Goal: Information Seeking & Learning: Learn about a topic

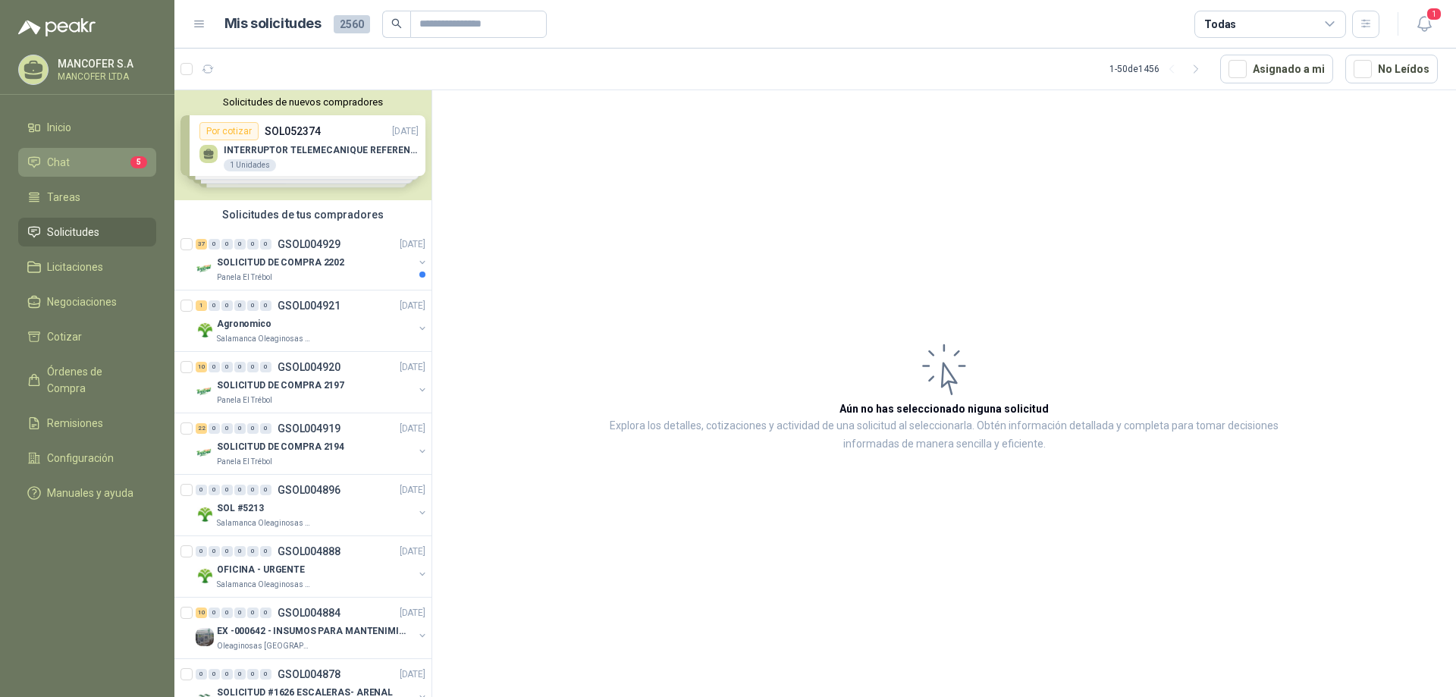
click at [67, 162] on span "Chat" at bounding box center [58, 162] width 23 height 17
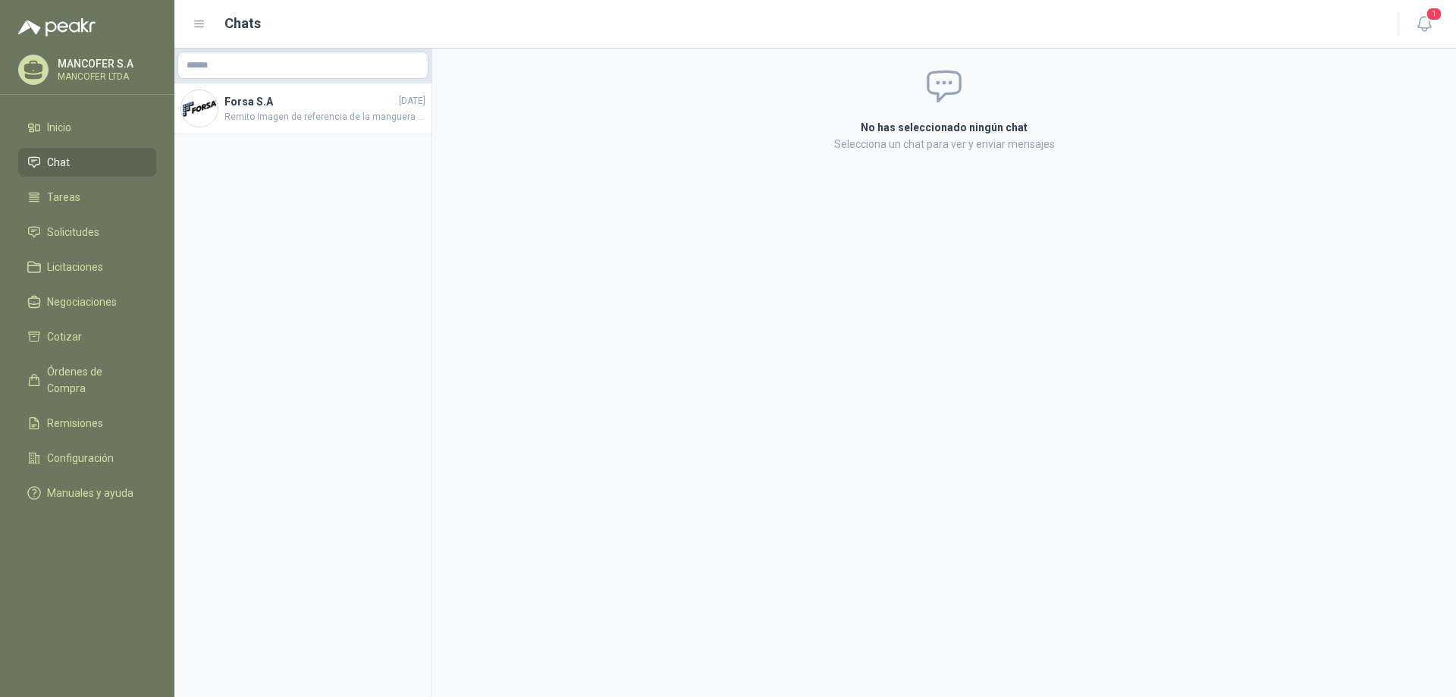
click at [67, 161] on span "Chat" at bounding box center [58, 162] width 23 height 17
click at [268, 110] on span "Remito Imagen de referencia de la manguera cotizada" at bounding box center [324, 117] width 201 height 14
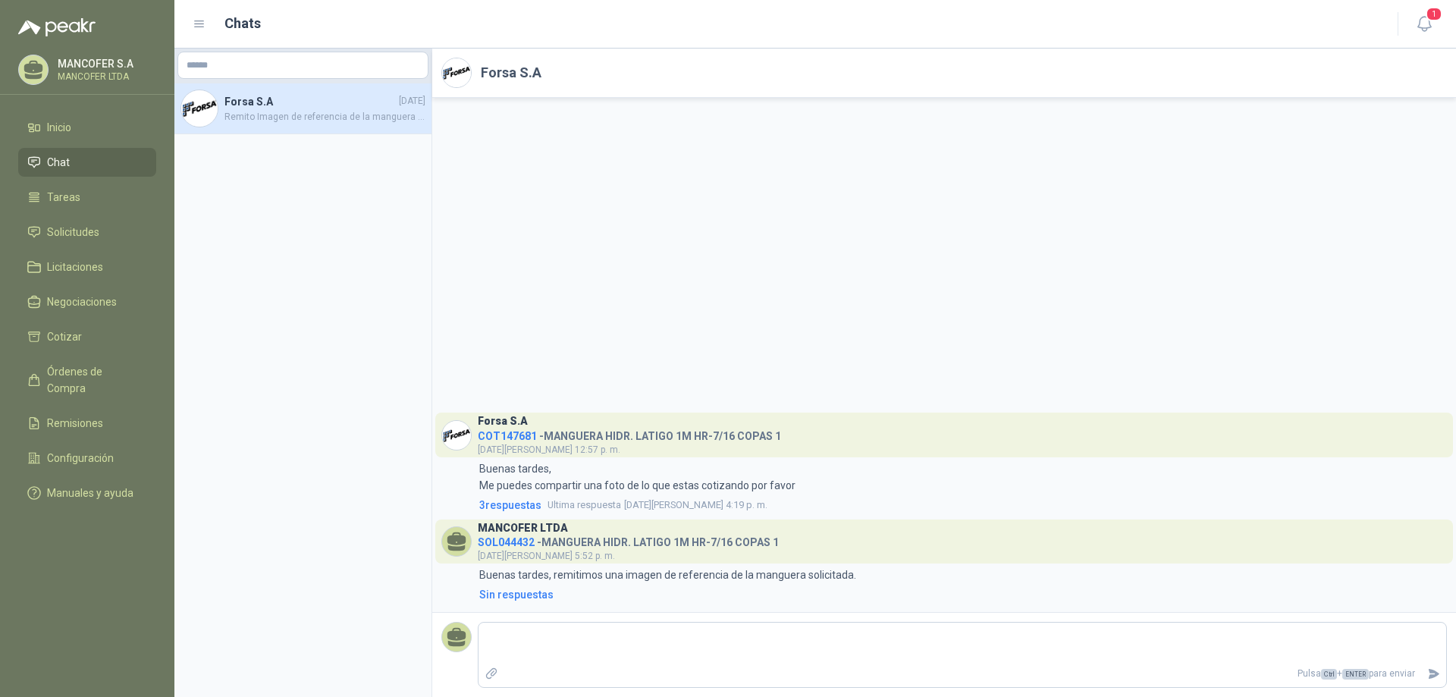
click at [631, 362] on div "Forsa S.A COT147681 - MANGUERA HIDR. LATIGO 1M HR-7/16 COPAS 1 [DATE][PERSON_NA…" at bounding box center [944, 355] width 1024 height 514
click at [1428, 23] on icon "button" at bounding box center [1423, 24] width 13 height 14
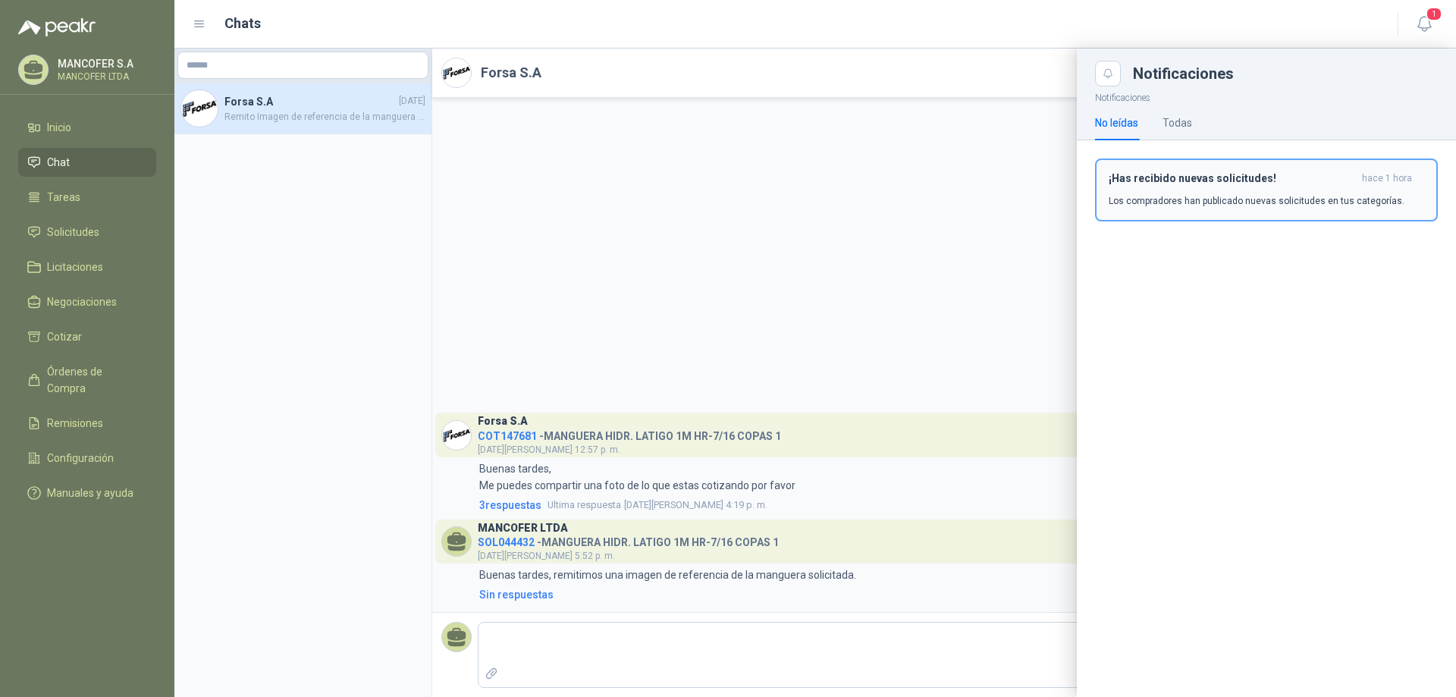
click at [1175, 196] on p "Los compradores han publicado nuevas solicitudes en tus categorías." at bounding box center [1256, 201] width 296 height 14
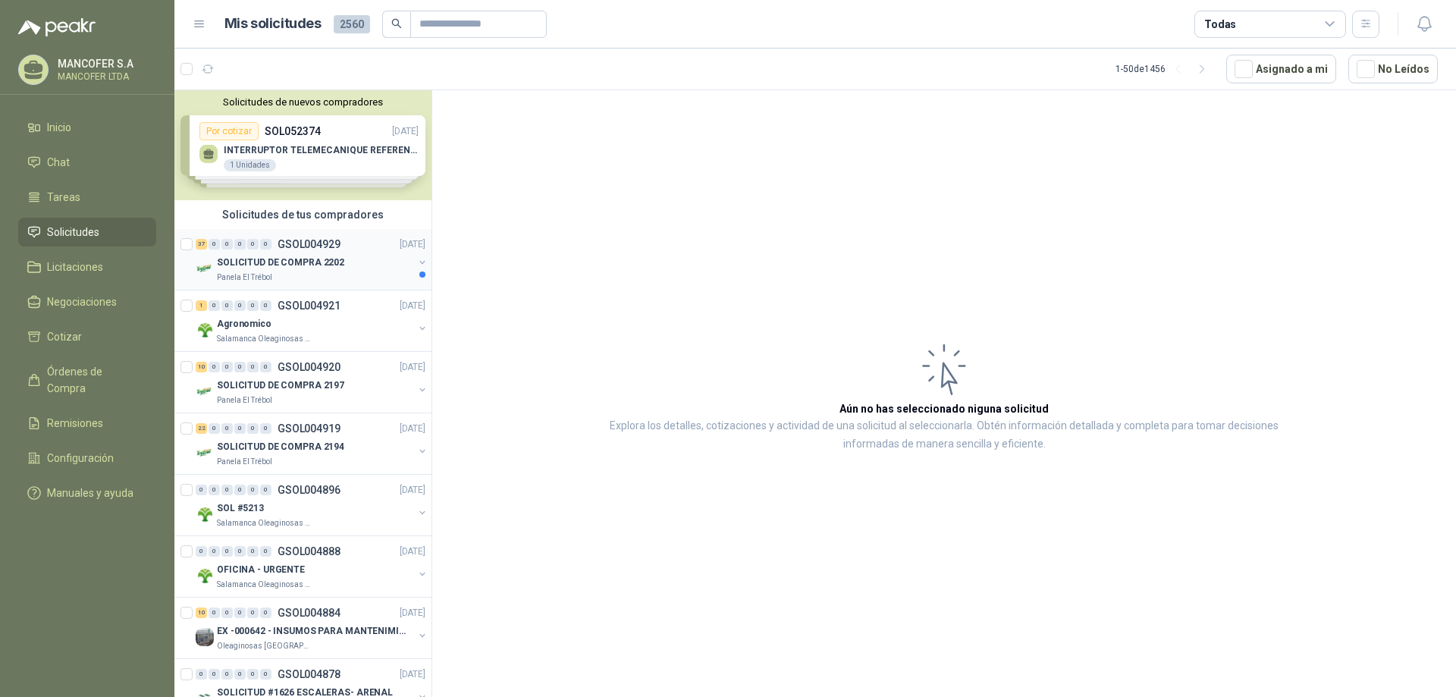
click at [290, 258] on p "SOLICITUD DE COMPRA 2202" at bounding box center [280, 263] width 127 height 14
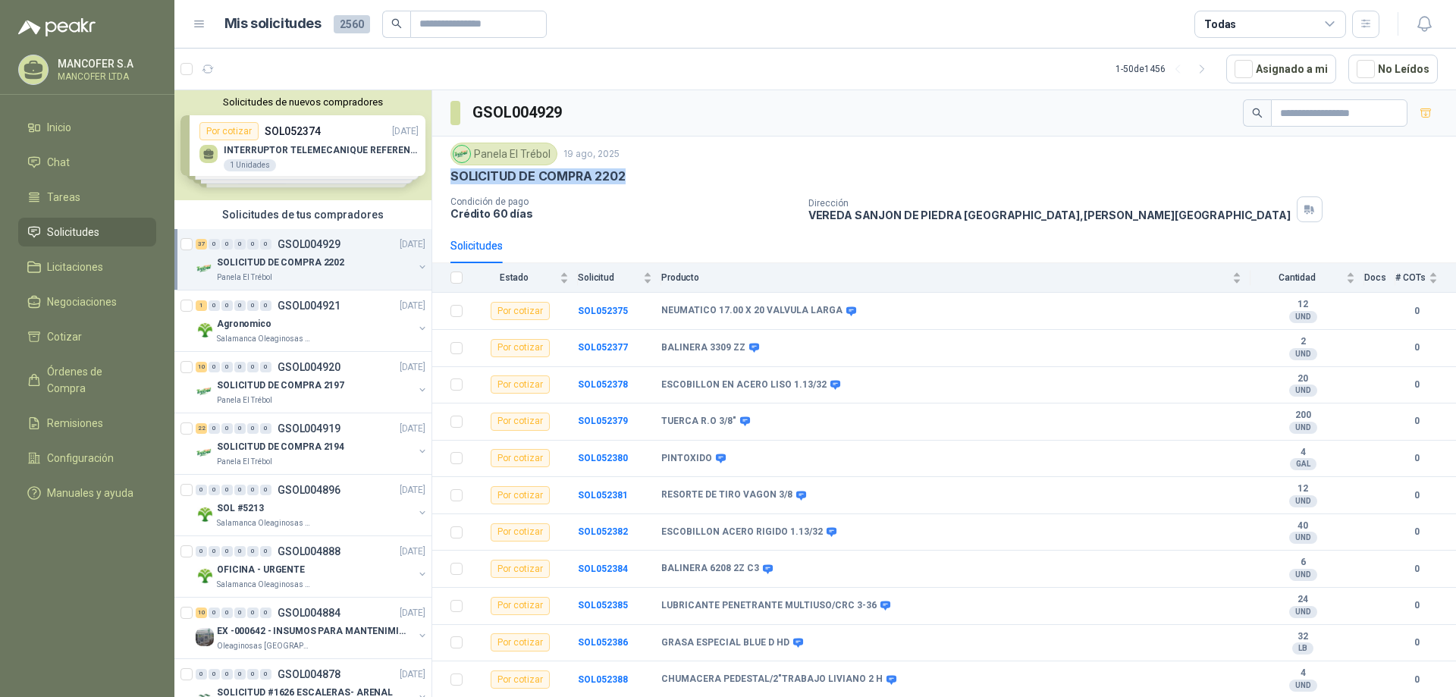
drag, startPoint x: 623, startPoint y: 174, endPoint x: 453, endPoint y: 177, distance: 170.6
click at [453, 177] on div "SOLICITUD DE COMPRA 2202" at bounding box center [943, 176] width 987 height 16
copy p "SOLICITUD DE COMPRA 2202"
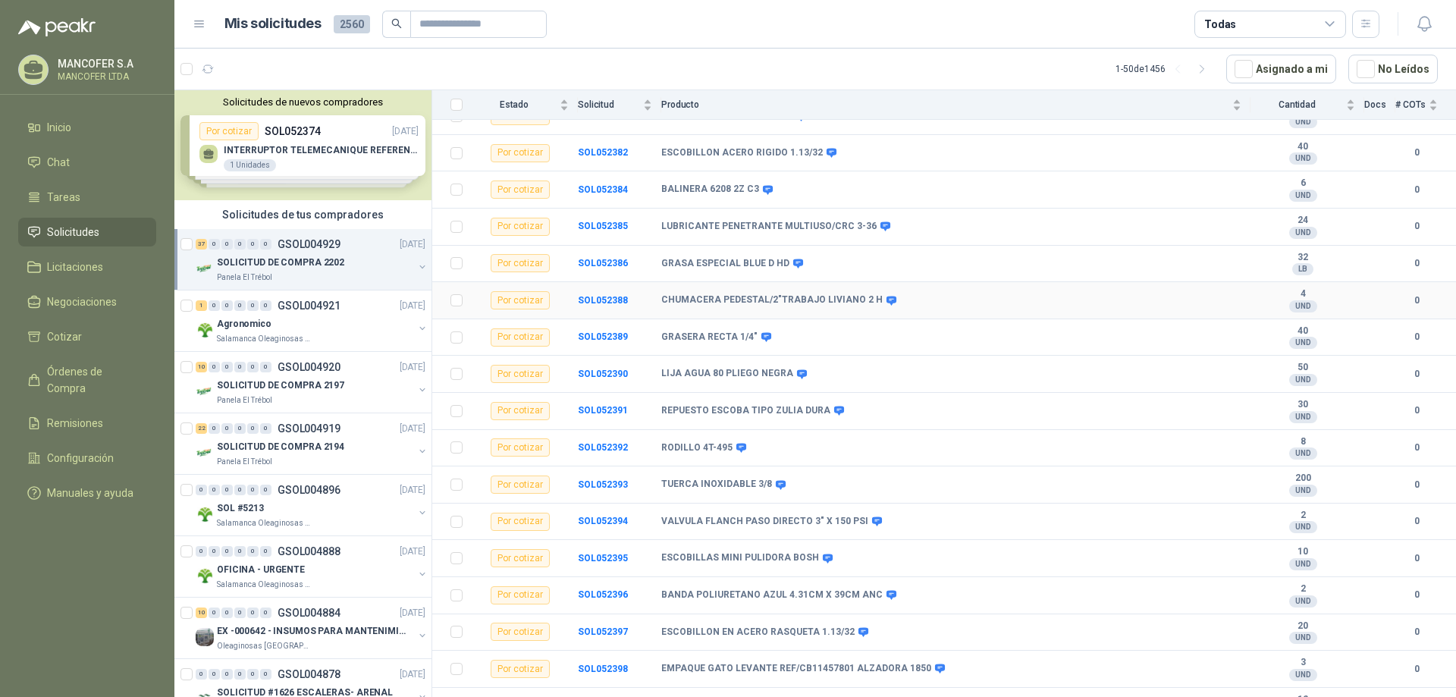
scroll to position [455, 0]
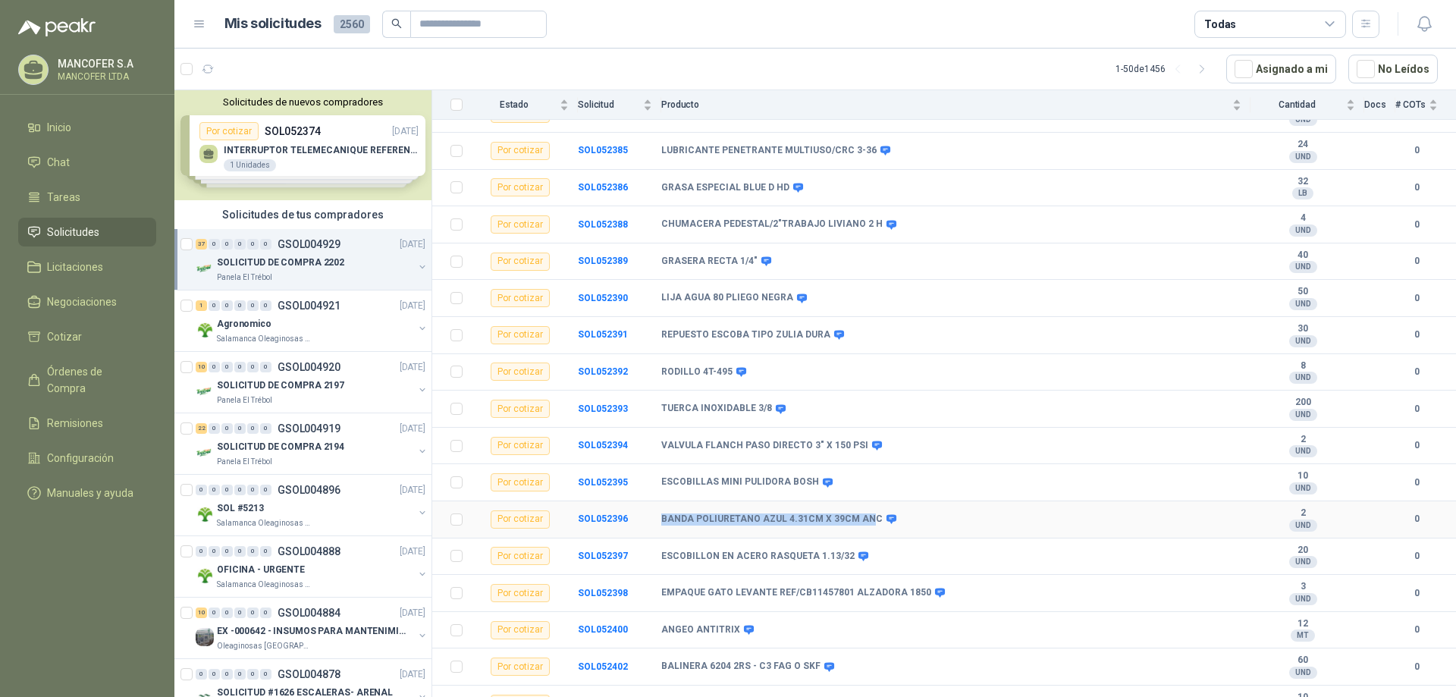
drag, startPoint x: 866, startPoint y: 517, endPoint x: 660, endPoint y: 513, distance: 206.3
click at [660, 513] on tr "Por cotizar SOL052396 BANDA POLIURETANO AZUL 4.31CM X 39CM ANC 2 UND  0" at bounding box center [944, 519] width 1024 height 37
drag, startPoint x: 570, startPoint y: 516, endPoint x: 867, endPoint y: 528, distance: 296.7
click at [867, 528] on tr "Por cotizar SOL052396 BANDA POLIURETANO AZUL 4.31CM X 39CM ANC 2 UND  0" at bounding box center [944, 519] width 1024 height 37
copy tr "SOL052396 BANDA POLIURETANO AZUL 4.31CM X 39CM ANC"
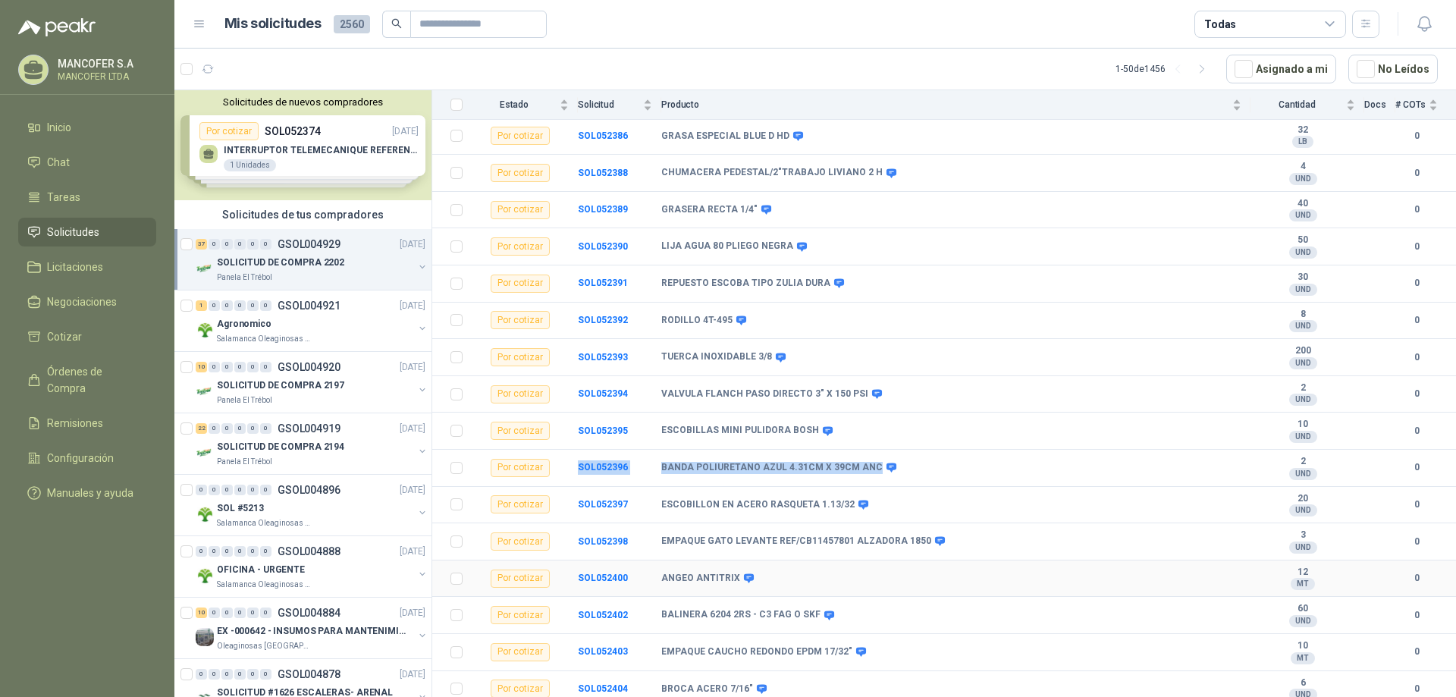
scroll to position [531, 0]
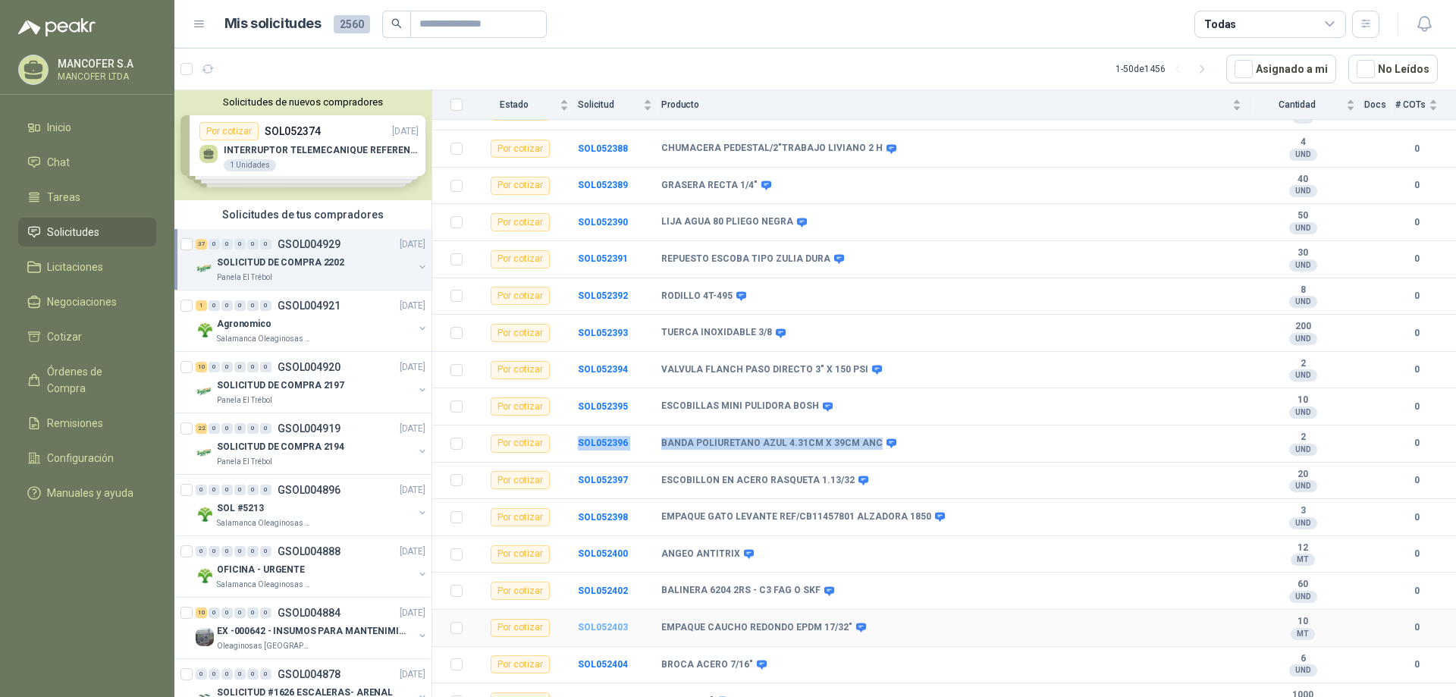
click at [613, 626] on b "SOL052403" at bounding box center [603, 627] width 50 height 11
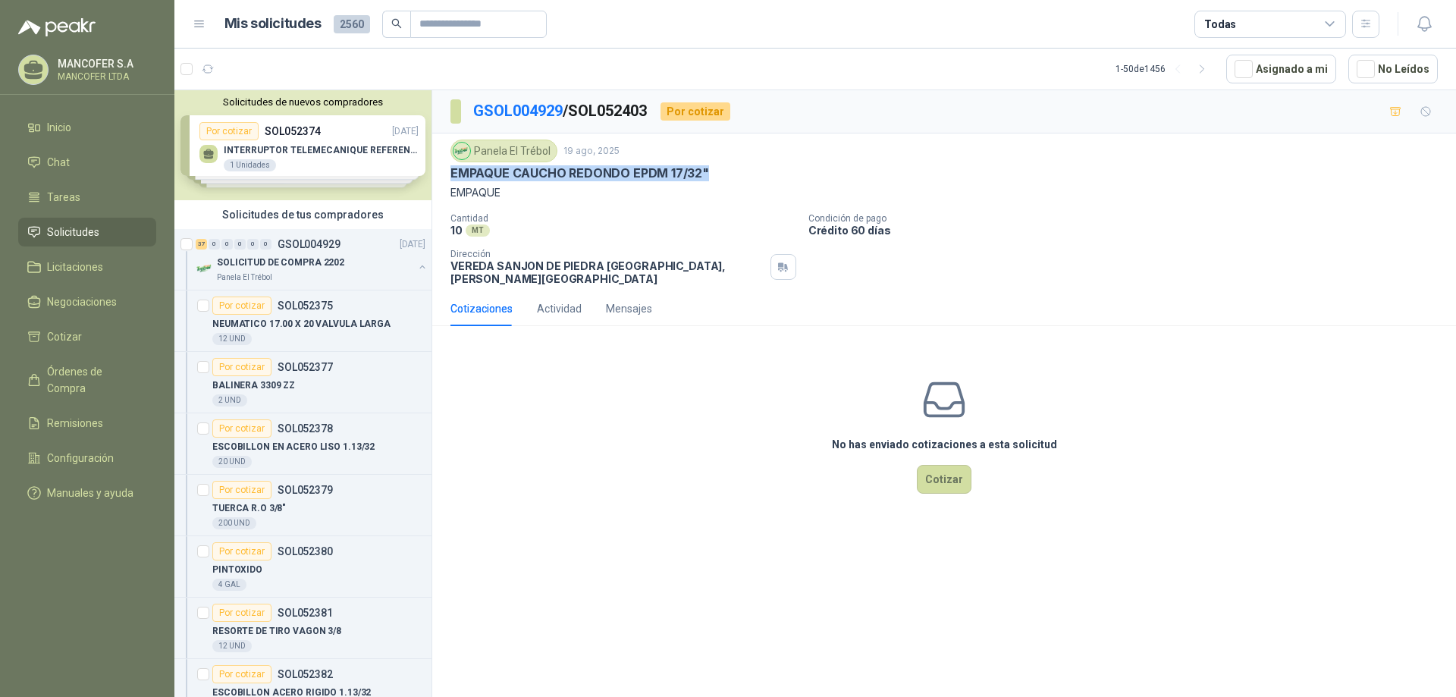
drag, startPoint x: 711, startPoint y: 171, endPoint x: 452, endPoint y: 177, distance: 259.4
click at [452, 177] on div "EMPAQUE CAUCHO REDONDO EPDM 17/32"" at bounding box center [943, 173] width 987 height 16
copy p "EMPAQUE CAUCHO REDONDO EPDM 17/32""
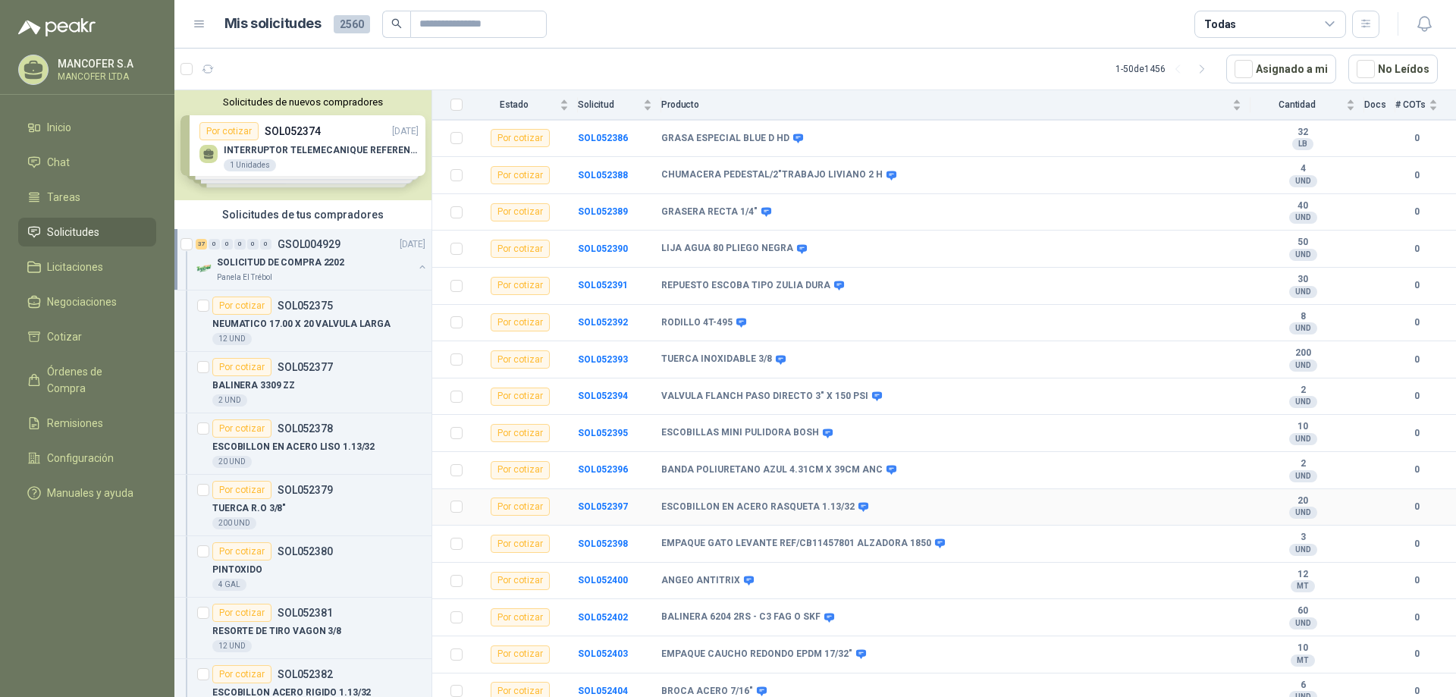
scroll to position [531, 0]
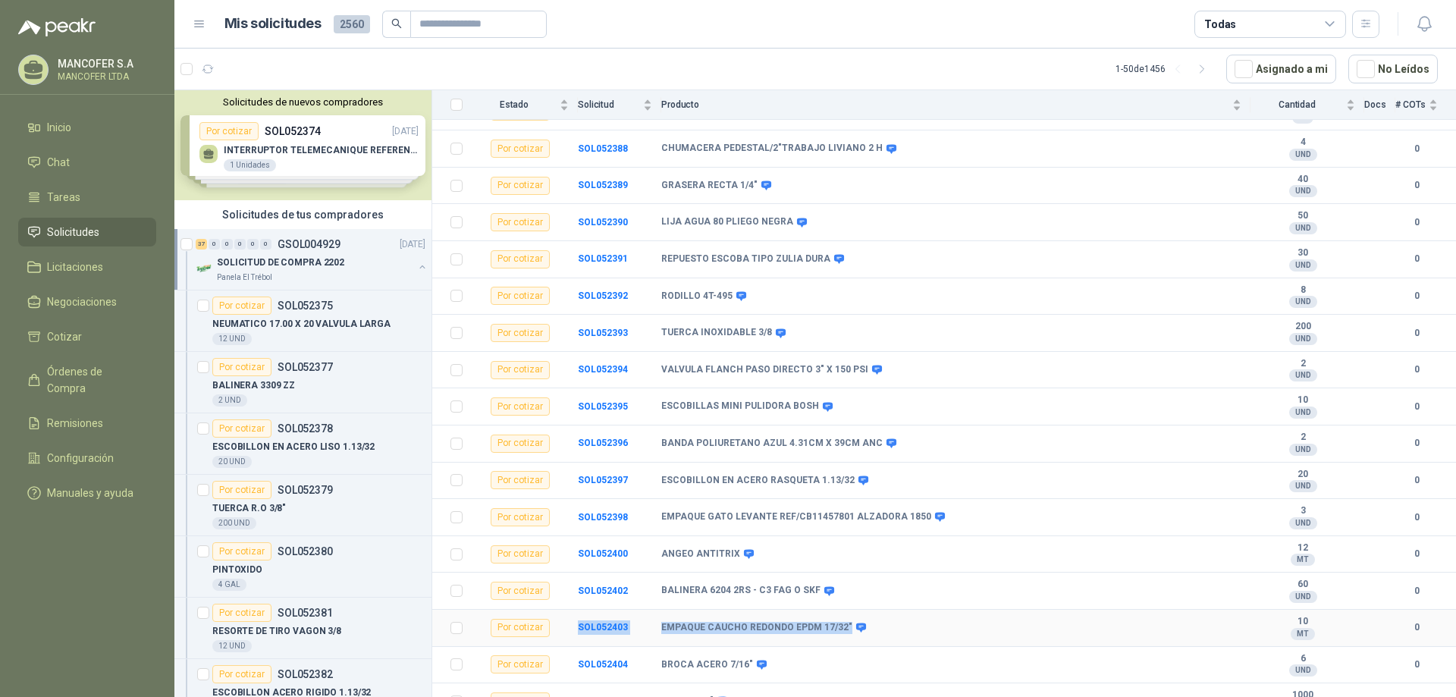
drag, startPoint x: 841, startPoint y: 624, endPoint x: 575, endPoint y: 634, distance: 266.3
click at [575, 634] on tr "Por cotizar SOL052403 EMPAQUE CAUCHO REDONDO EPDM 17/32" 10 MT  0" at bounding box center [944, 628] width 1024 height 37
copy tr "SOL052403 EMPAQUE CAUCHO REDONDO EPDM 17/32""
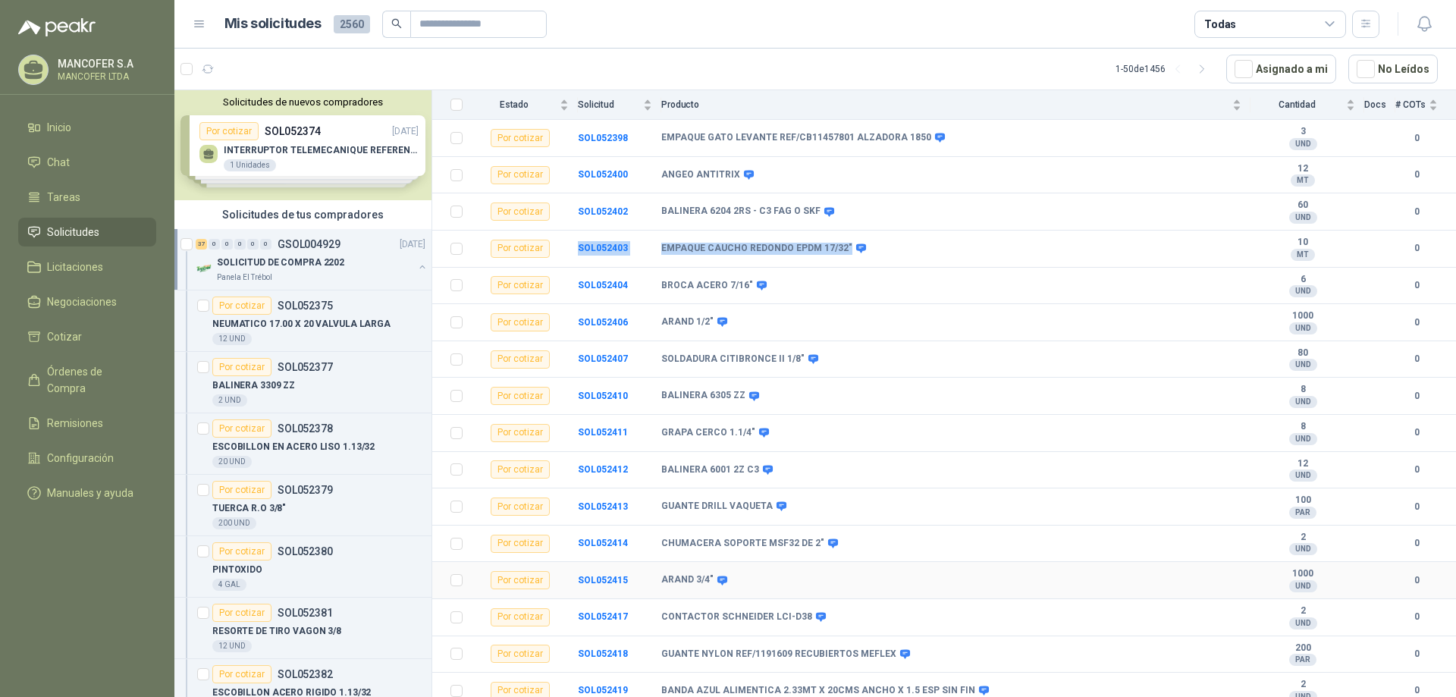
scroll to position [954, 0]
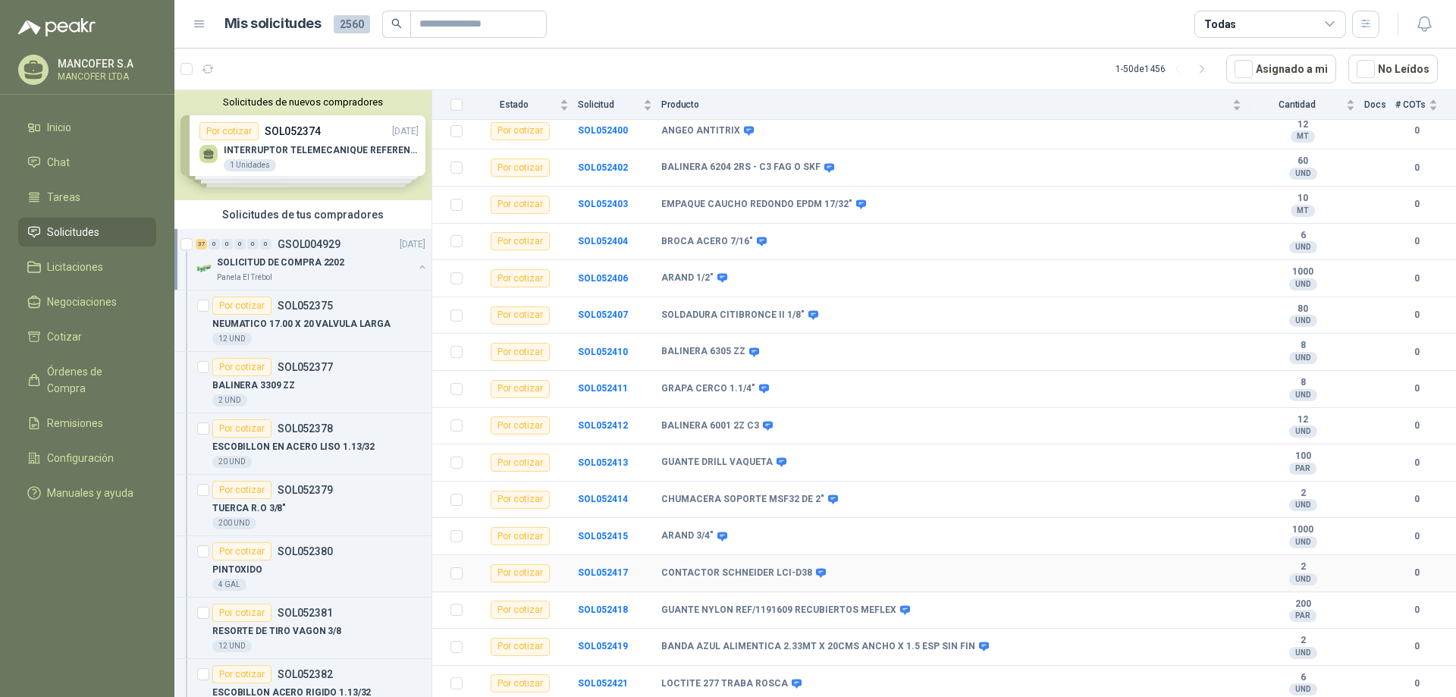
click at [973, 573] on div "CONTACTOR SCHNEIDER LCI-D38" at bounding box center [951, 573] width 580 height 12
click at [979, 647] on icon at bounding box center [984, 646] width 10 height 9
click at [978, 645] on icon at bounding box center [983, 646] width 11 height 11
drag, startPoint x: 986, startPoint y: 644, endPoint x: 937, endPoint y: 644, distance: 48.5
click at [937, 644] on div "BANDA AZUL ALIMENTICA 2.33MT X 20CMS ANCHO X 1.5 ESP SIN FIN" at bounding box center [951, 647] width 580 height 12
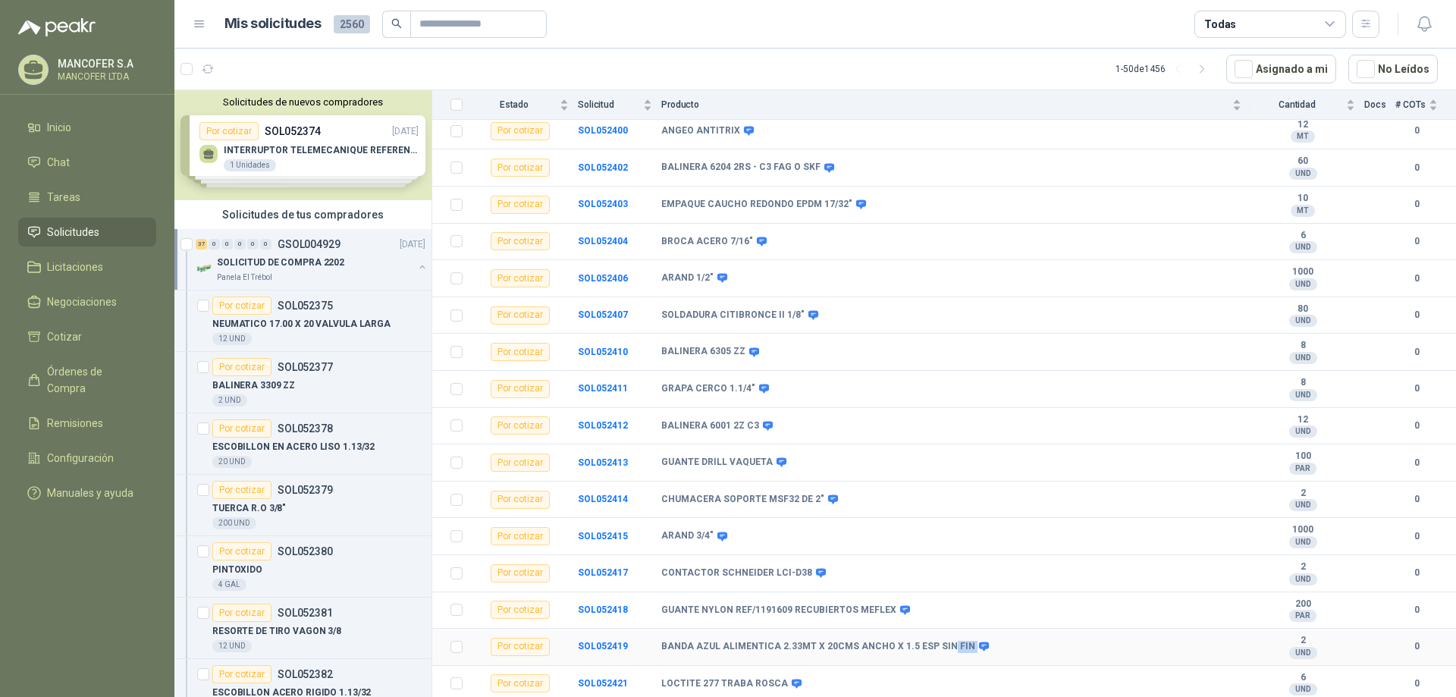
click at [977, 645] on div "BANDA AZUL ALIMENTICA 2.33MT X 20CMS ANCHO X 1.5 ESP SIN FIN" at bounding box center [951, 647] width 580 height 12
drag, startPoint x: 972, startPoint y: 647, endPoint x: 575, endPoint y: 647, distance: 397.3
click at [575, 647] on tr "Por cotizar SOL052419 BANDA AZUL ALIMENTICA 2.33MT X 20CMS ANCHO X 1.5 ESP SIN …" at bounding box center [944, 647] width 1024 height 37
copy tr "SOL052419 BANDA AZUL ALIMENTICA 2.33MT X 20CMS ANCHO X 1.5 ESP SIN FIN"
